Goal: Task Accomplishment & Management: Complete application form

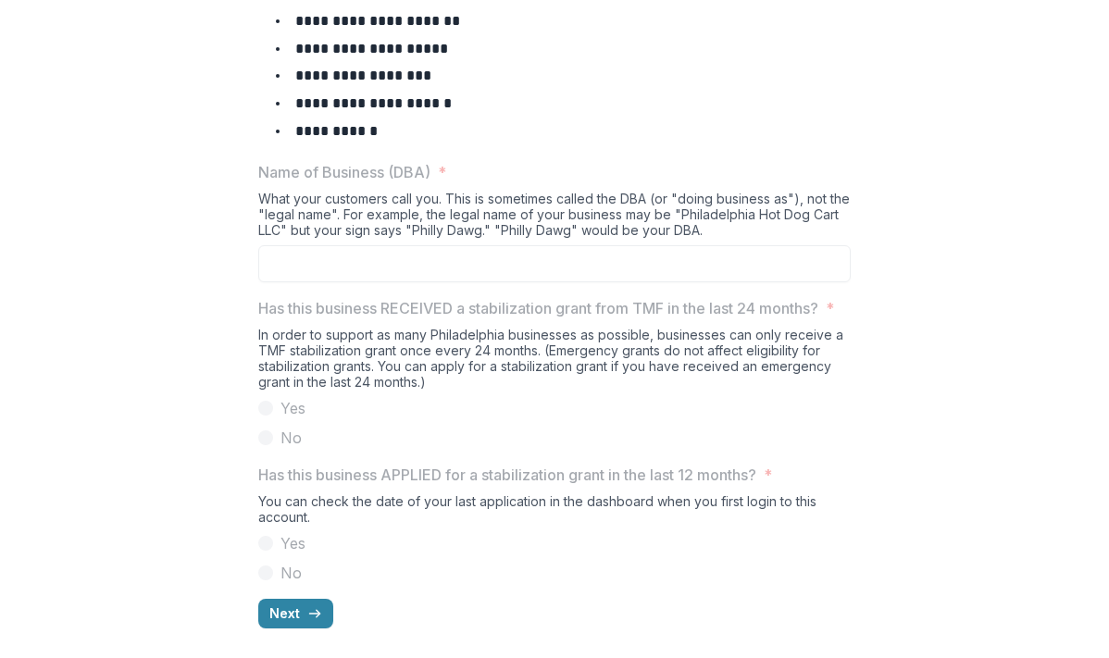
scroll to position [838, 0]
click at [258, 600] on button "Next" at bounding box center [295, 614] width 75 height 30
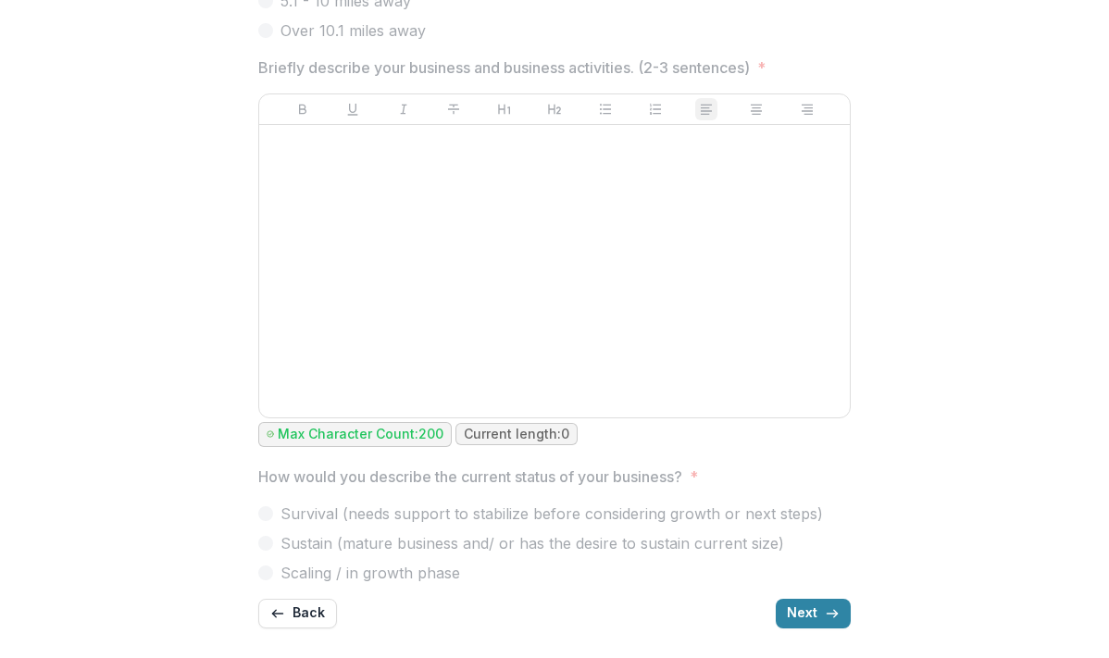
scroll to position [961, 0]
click at [850, 602] on button "Next" at bounding box center [813, 614] width 75 height 30
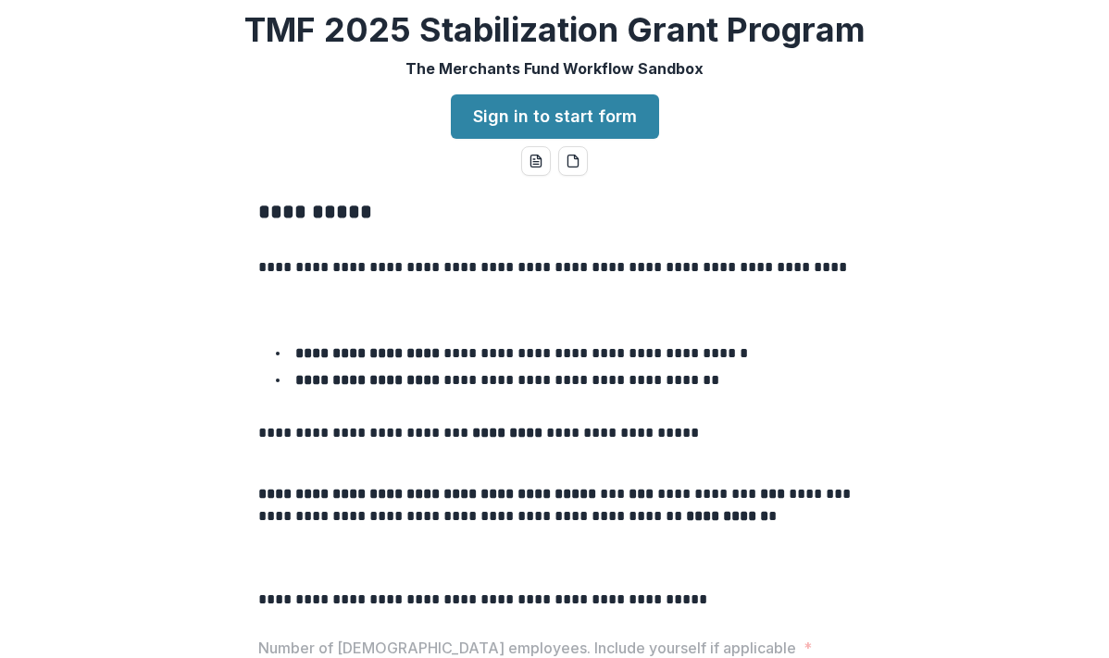
scroll to position [0, 0]
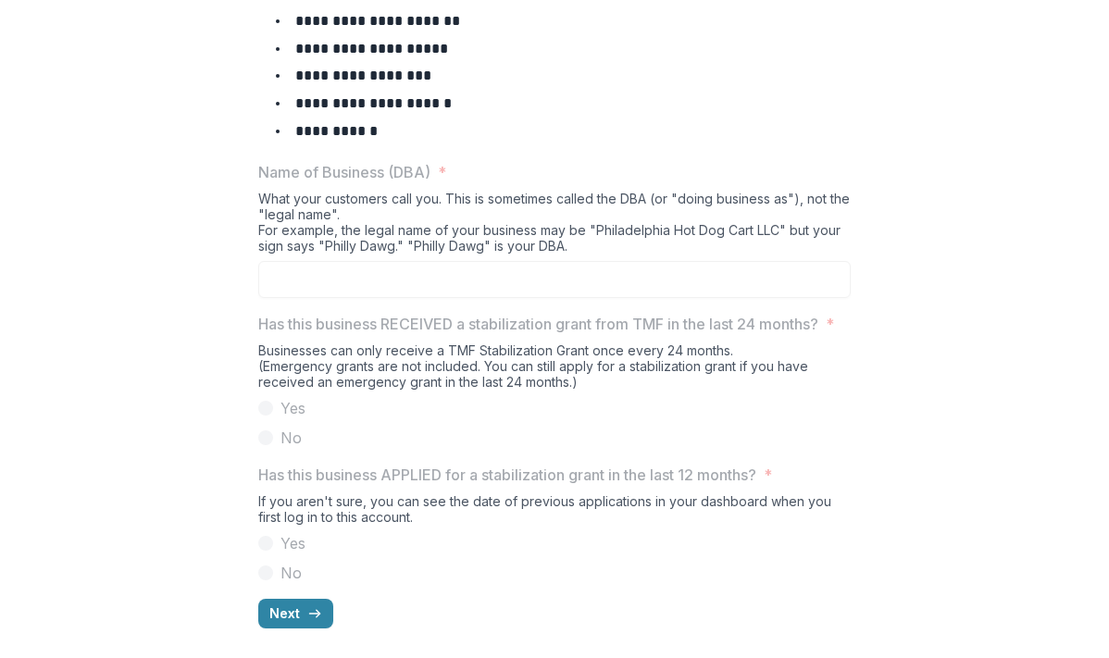
scroll to position [838, 0]
click at [258, 599] on button "Next" at bounding box center [295, 614] width 75 height 30
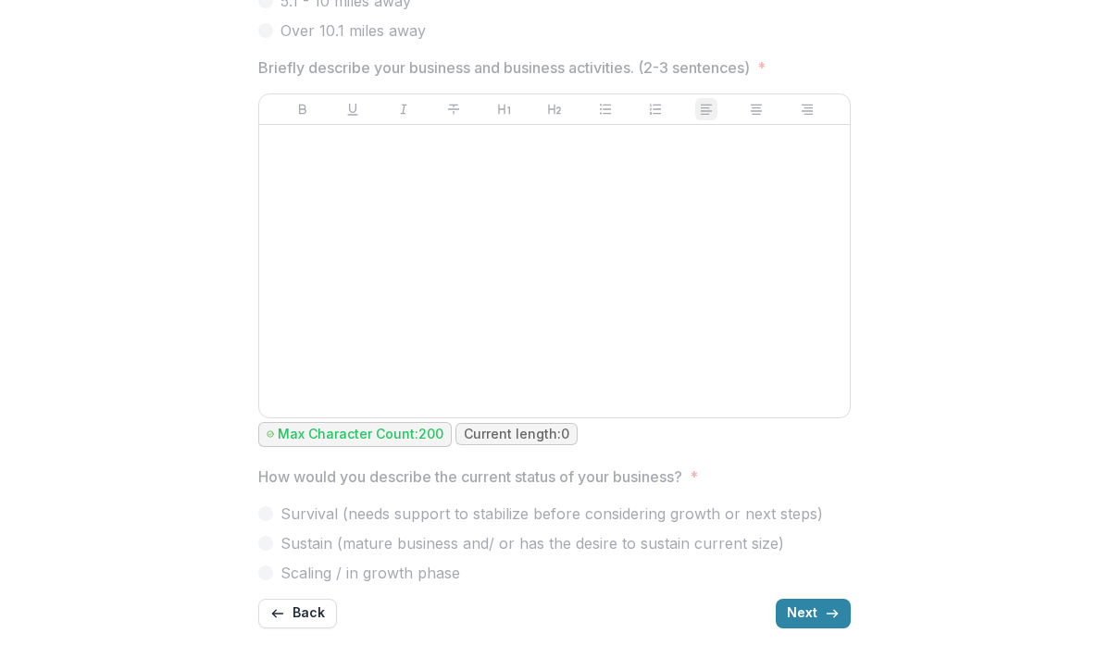
scroll to position [961, 0]
click at [850, 599] on button "Next" at bounding box center [813, 614] width 75 height 30
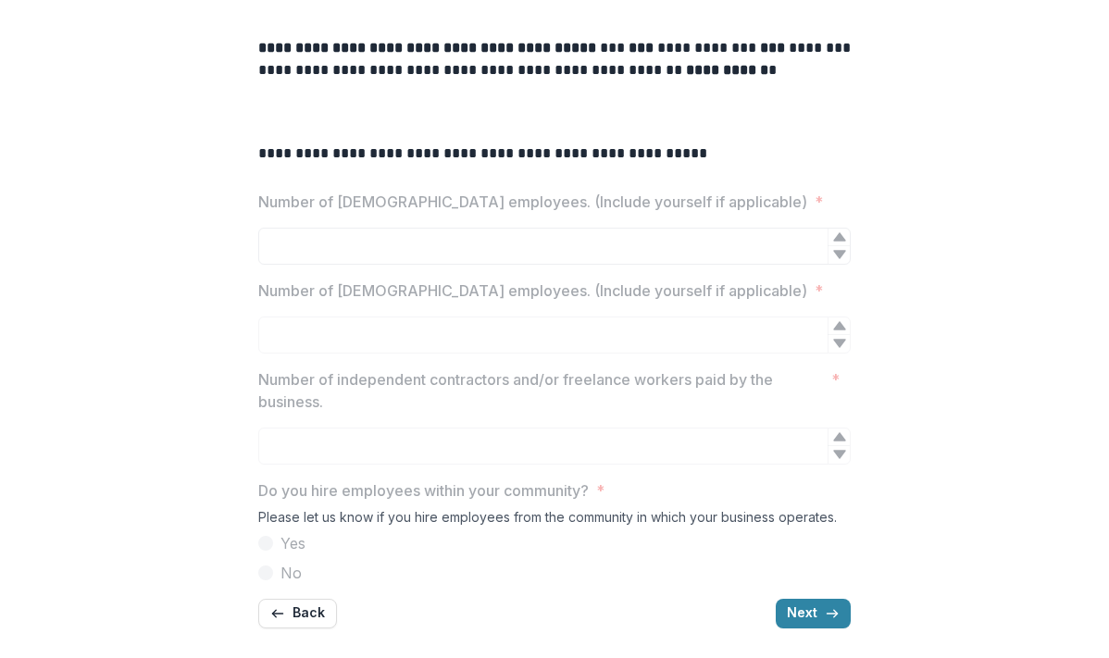
scroll to position [572, 0]
click at [850, 251] on div "**********" at bounding box center [554, 190] width 592 height 906
click at [847, 230] on icon at bounding box center [839, 237] width 15 height 15
click at [850, 602] on button "Next" at bounding box center [813, 614] width 75 height 30
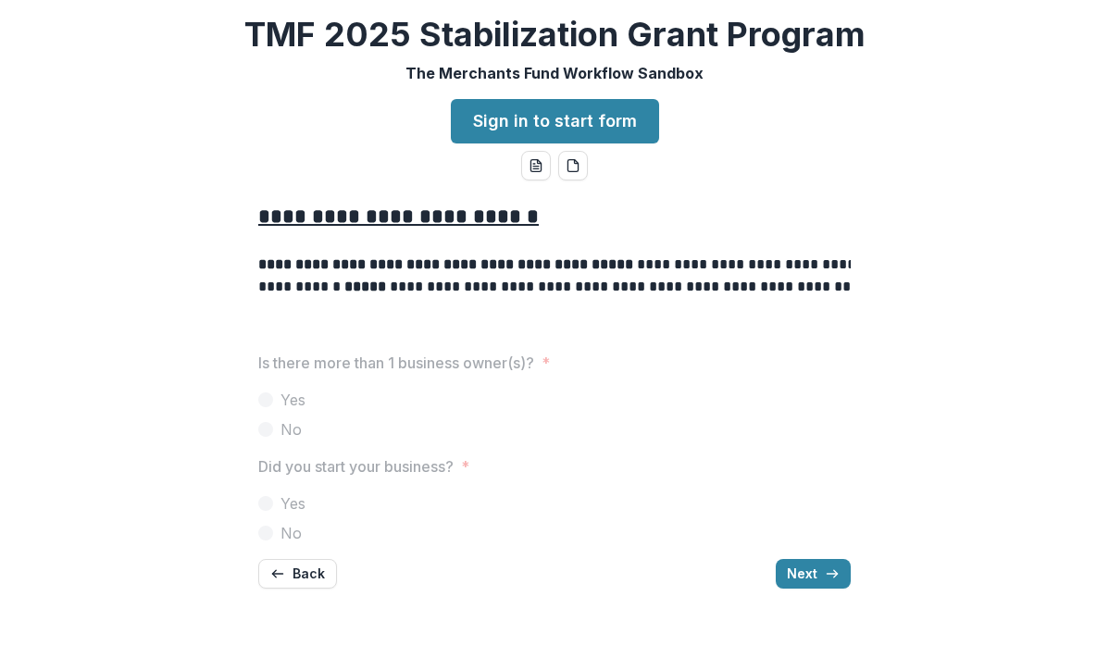
scroll to position [93, 0]
click at [850, 589] on button "Next" at bounding box center [813, 574] width 75 height 30
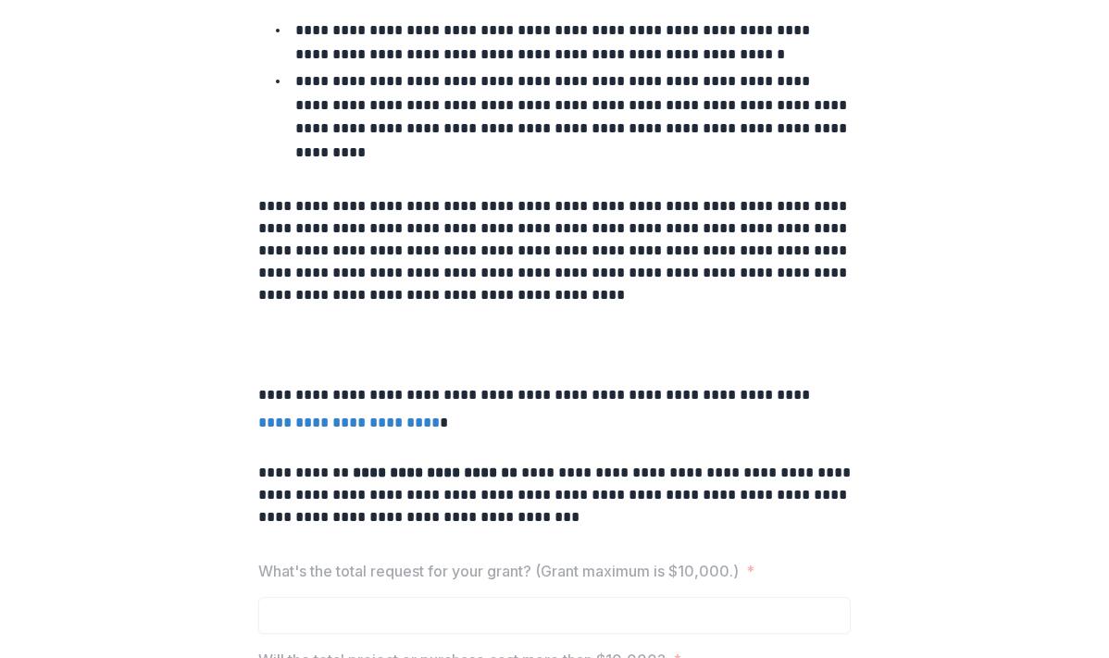
scroll to position [353, 0]
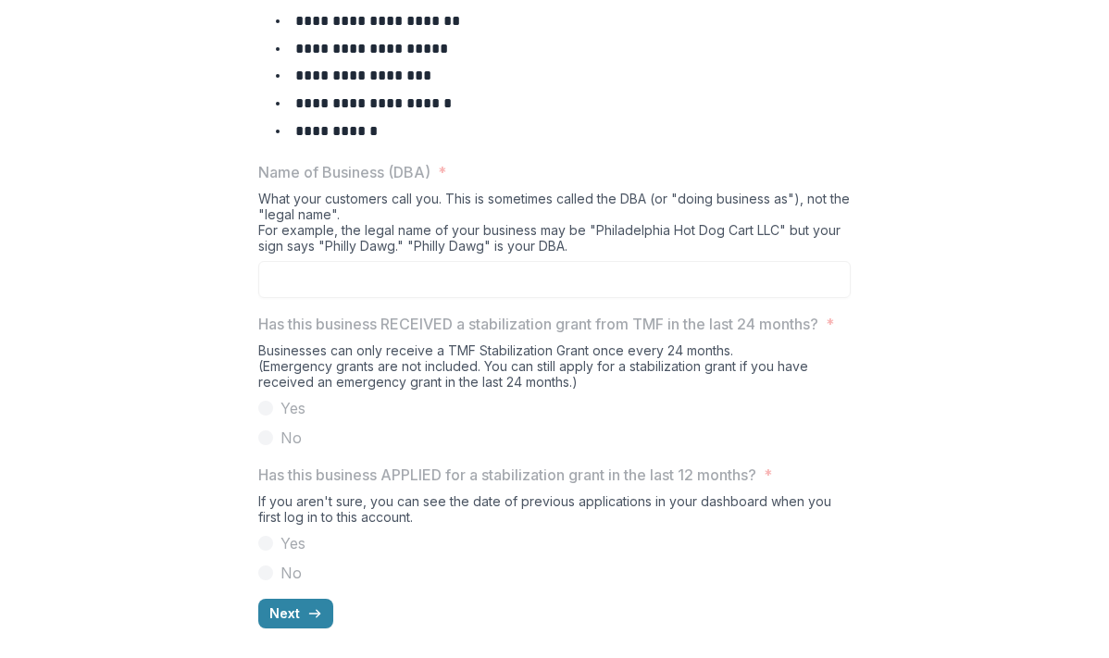
scroll to position [838, 0]
click at [258, 603] on button "Next" at bounding box center [295, 614] width 75 height 30
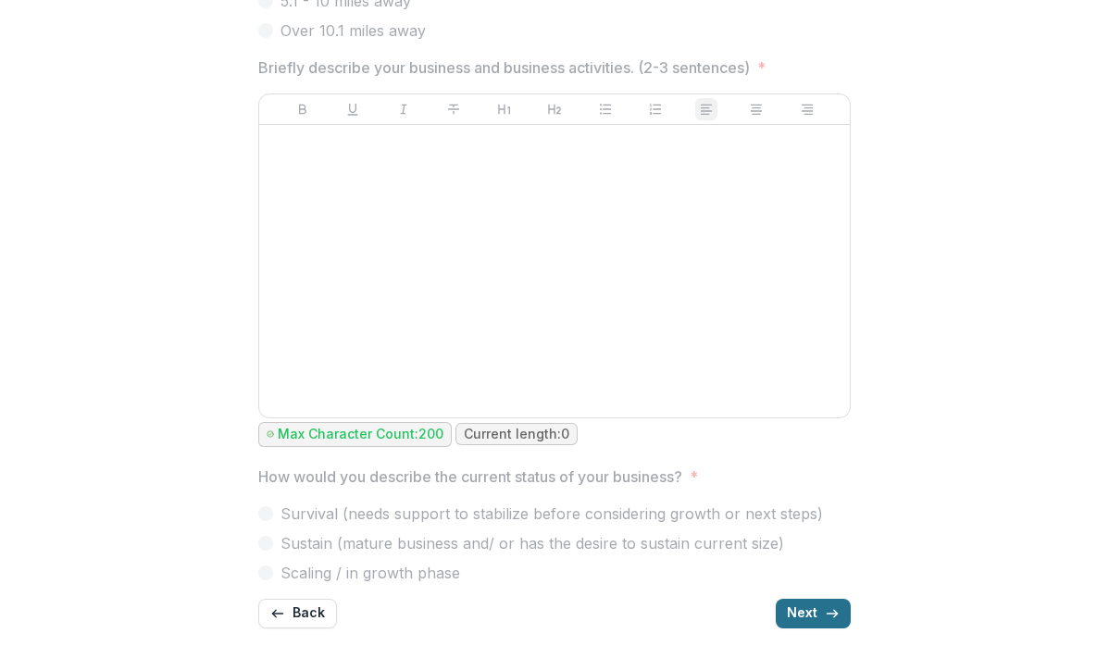
scroll to position [961, 0]
click at [850, 613] on button "Next" at bounding box center [813, 614] width 75 height 30
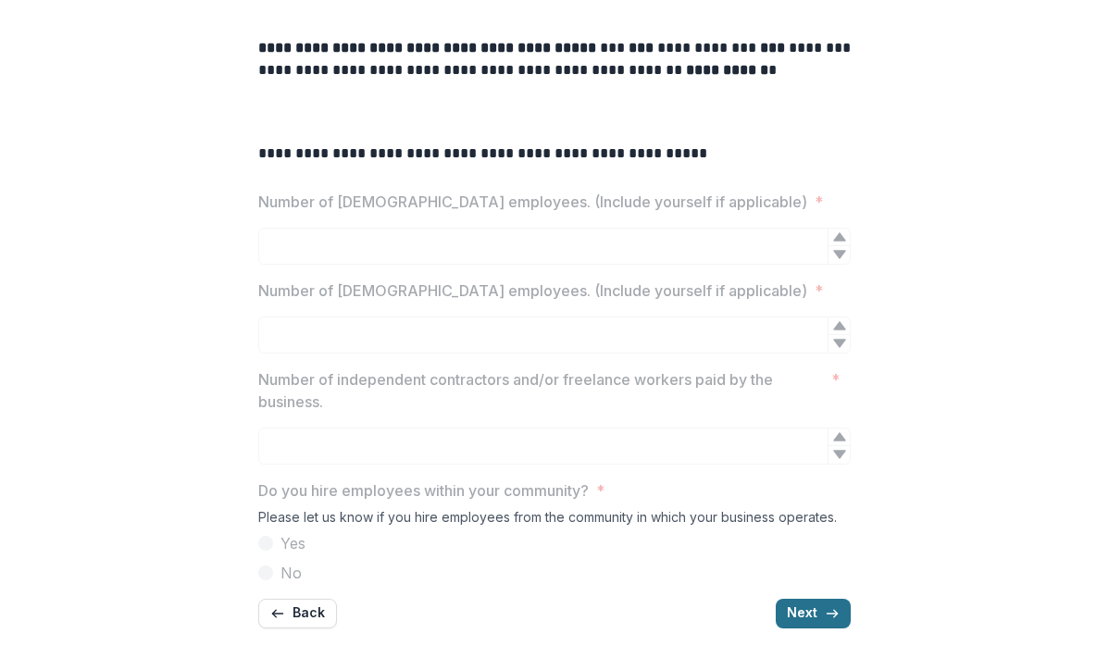
click at [850, 613] on button "Next" at bounding box center [813, 614] width 75 height 30
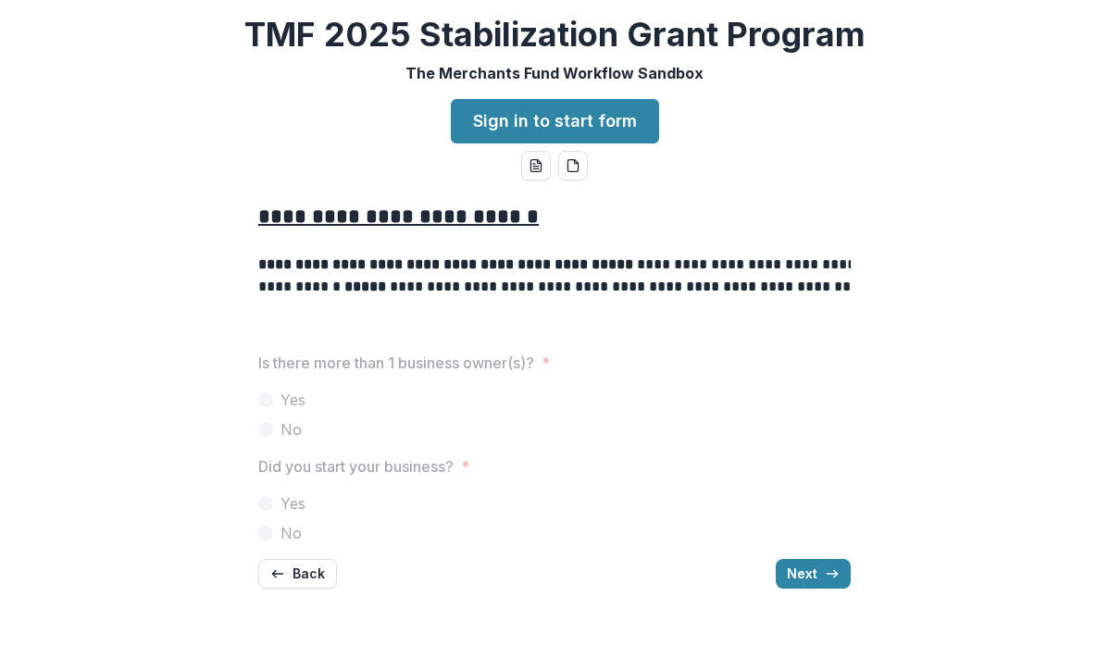
scroll to position [93, 0]
